Goal: Find specific page/section: Find specific page/section

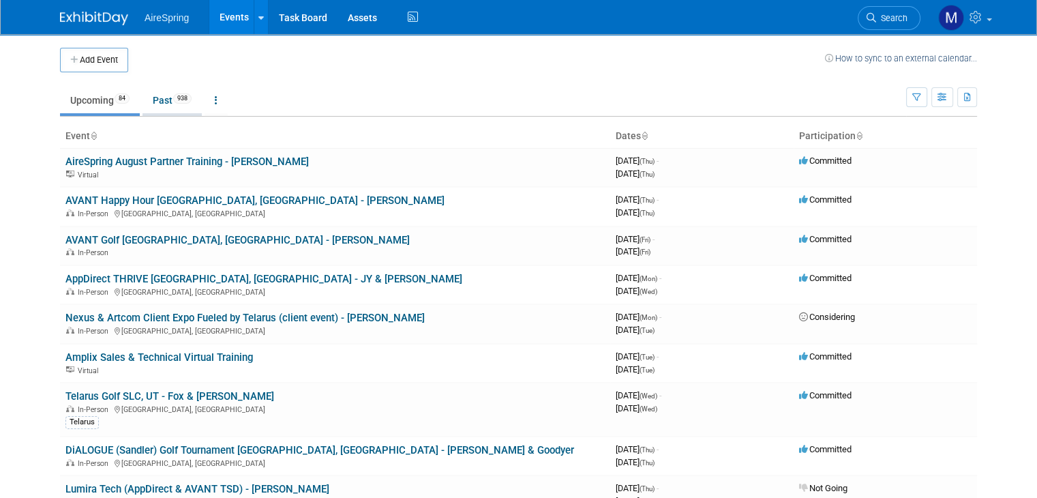
click at [155, 107] on link "Past 938" at bounding box center [172, 100] width 59 height 26
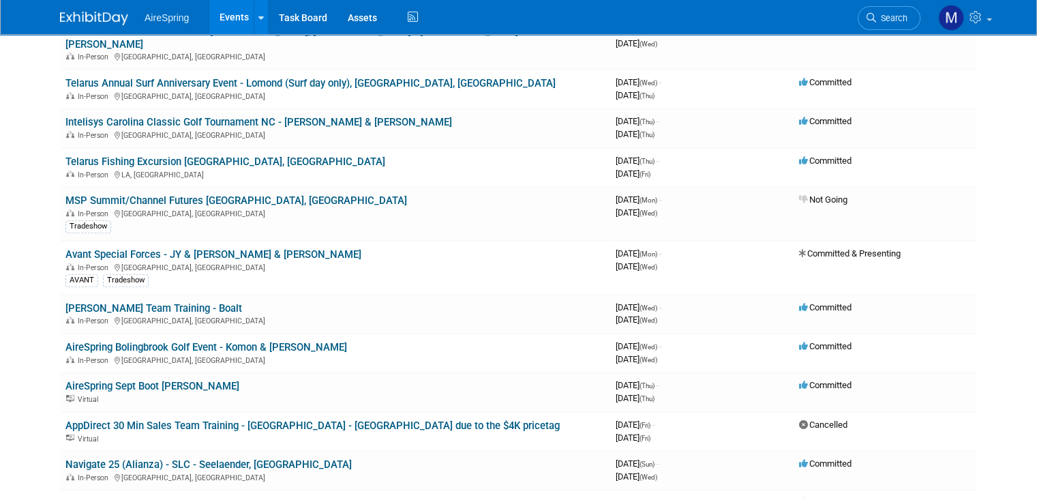
scroll to position [722, 0]
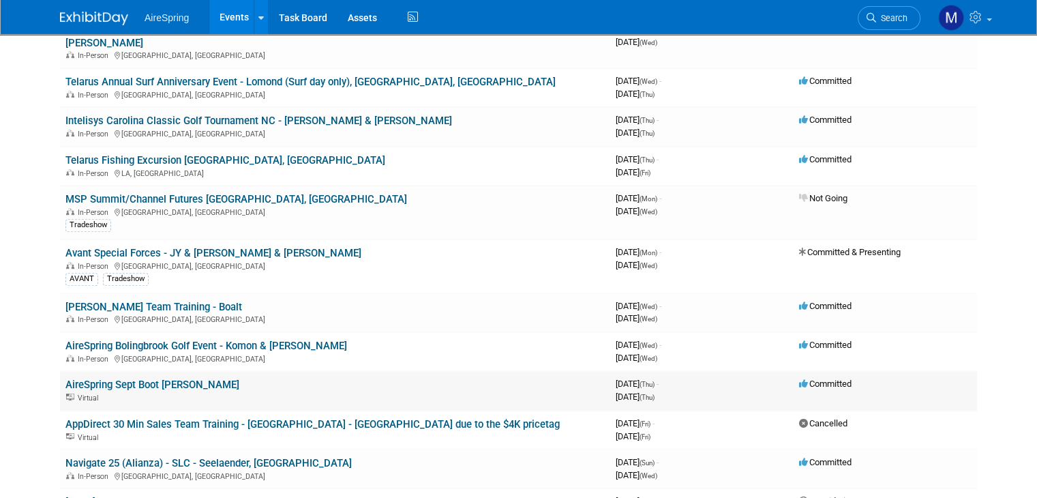
click at [166, 379] on link "AireSpring Sept Boot Camp - Sigmon" at bounding box center [152, 385] width 174 height 12
